Goal: Find specific page/section: Find specific page/section

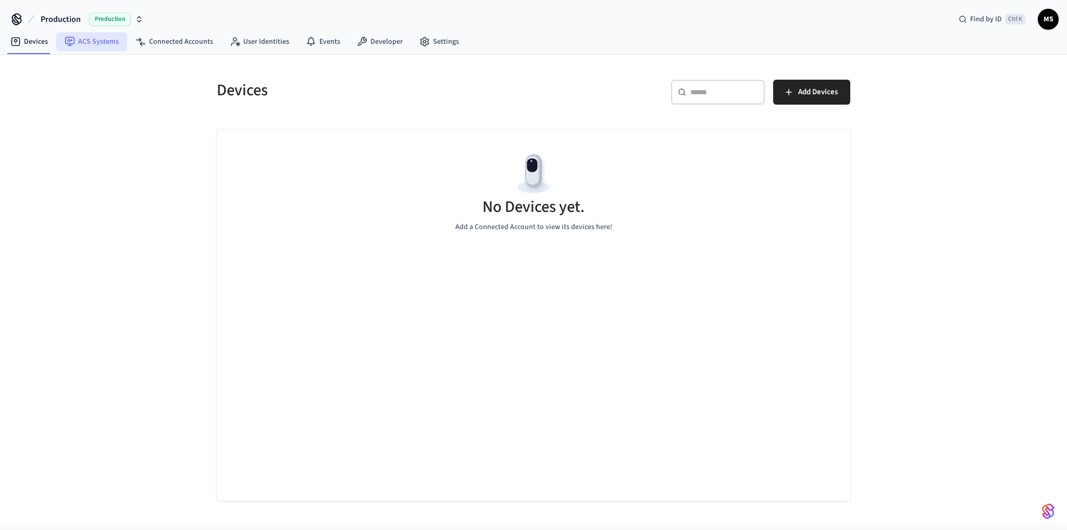
click at [89, 42] on link "ACS Systems" at bounding box center [91, 41] width 71 height 19
click at [422, 43] on icon at bounding box center [424, 41] width 10 height 10
click at [436, 44] on link "Settings" at bounding box center [439, 41] width 56 height 19
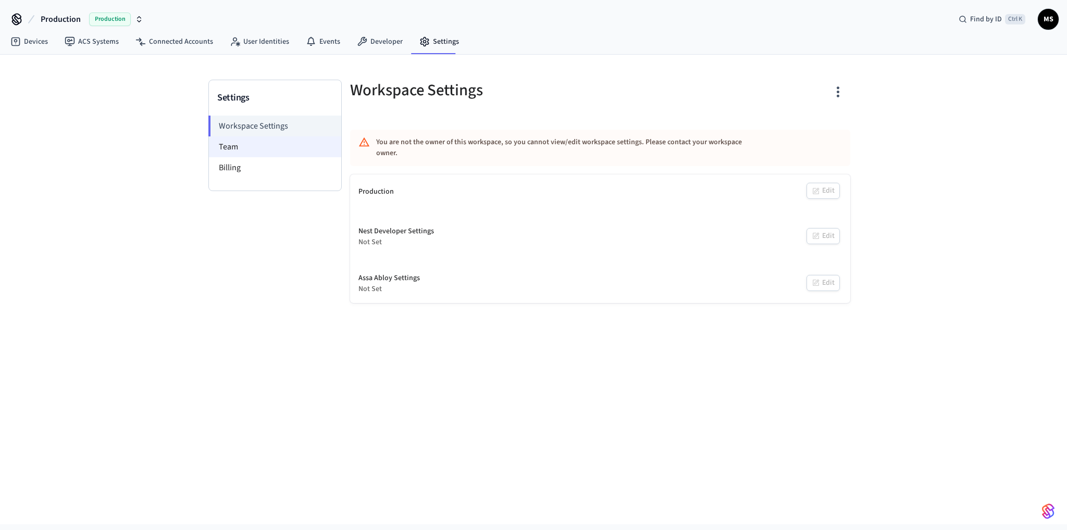
click at [256, 155] on li "Team" at bounding box center [275, 146] width 132 height 21
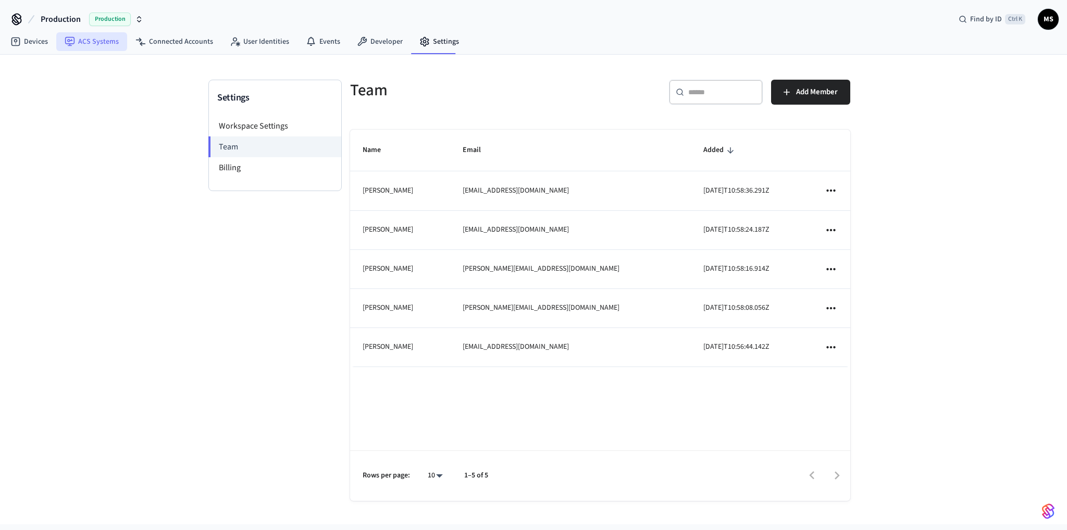
click at [103, 42] on link "ACS Systems" at bounding box center [91, 41] width 71 height 19
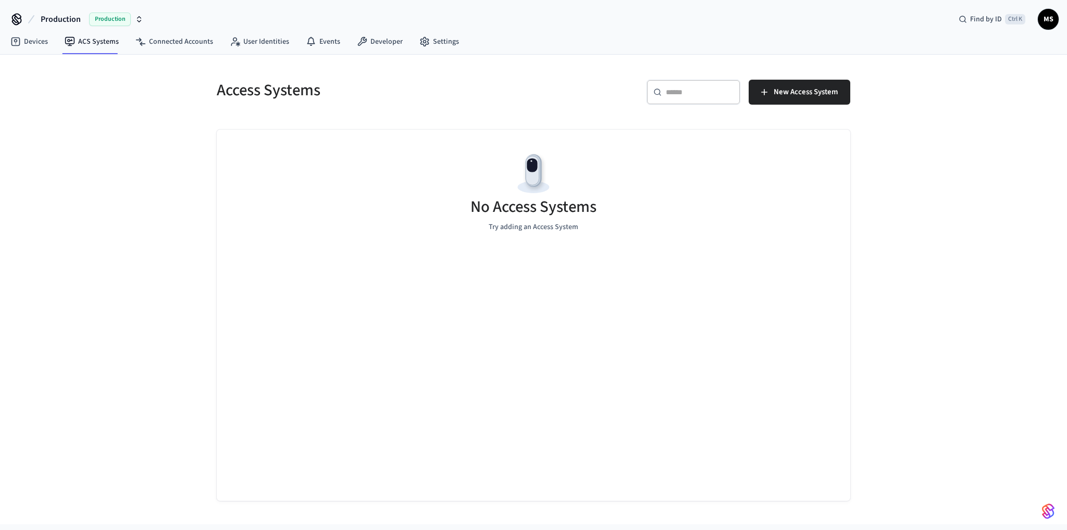
click at [462, 81] on h5 "Access Systems" at bounding box center [372, 90] width 310 height 21
click at [423, 43] on icon at bounding box center [424, 41] width 8 height 9
